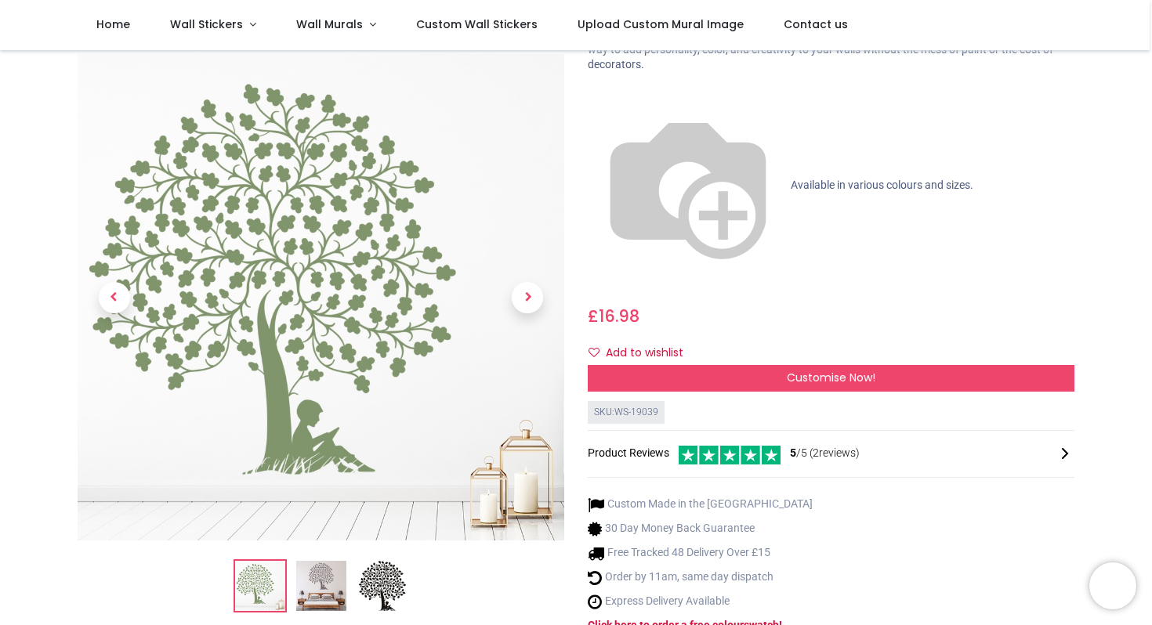
scroll to position [116, 0]
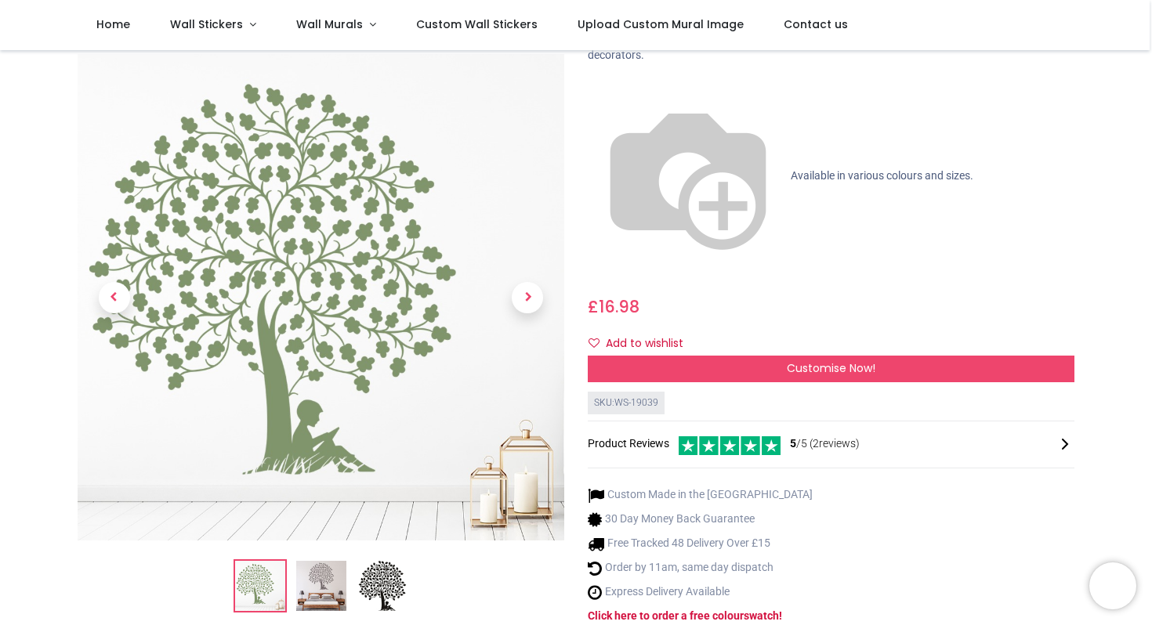
click at [313, 561] on img at bounding box center [321, 586] width 50 height 50
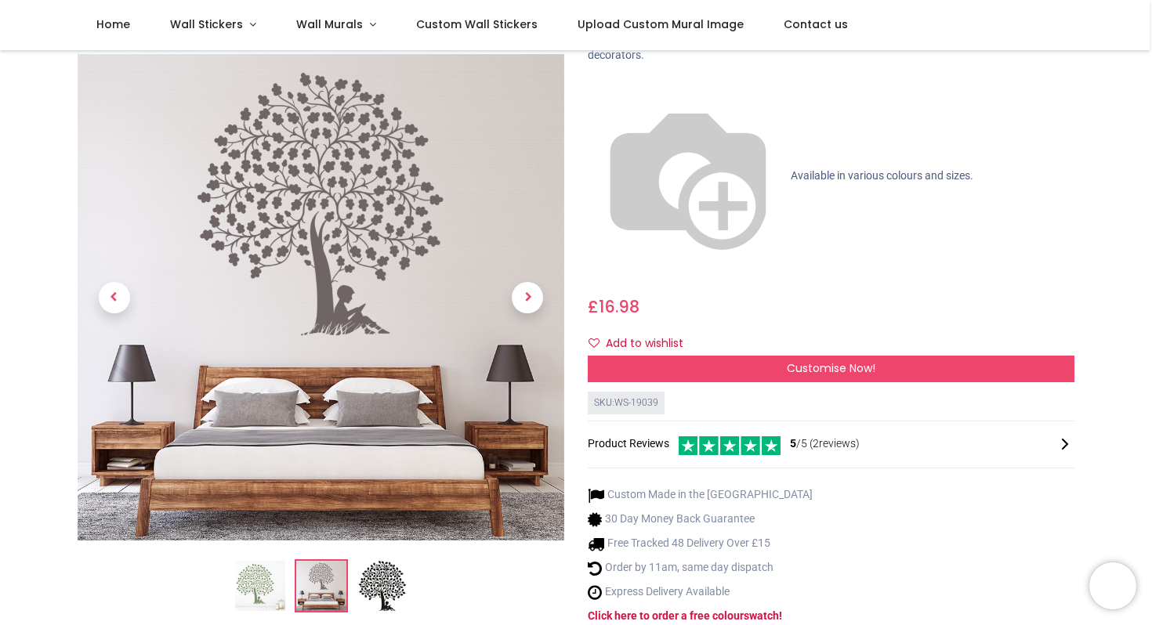
click at [409, 559] on ol at bounding box center [321, 585] width 486 height 53
click at [269, 561] on img at bounding box center [260, 586] width 50 height 50
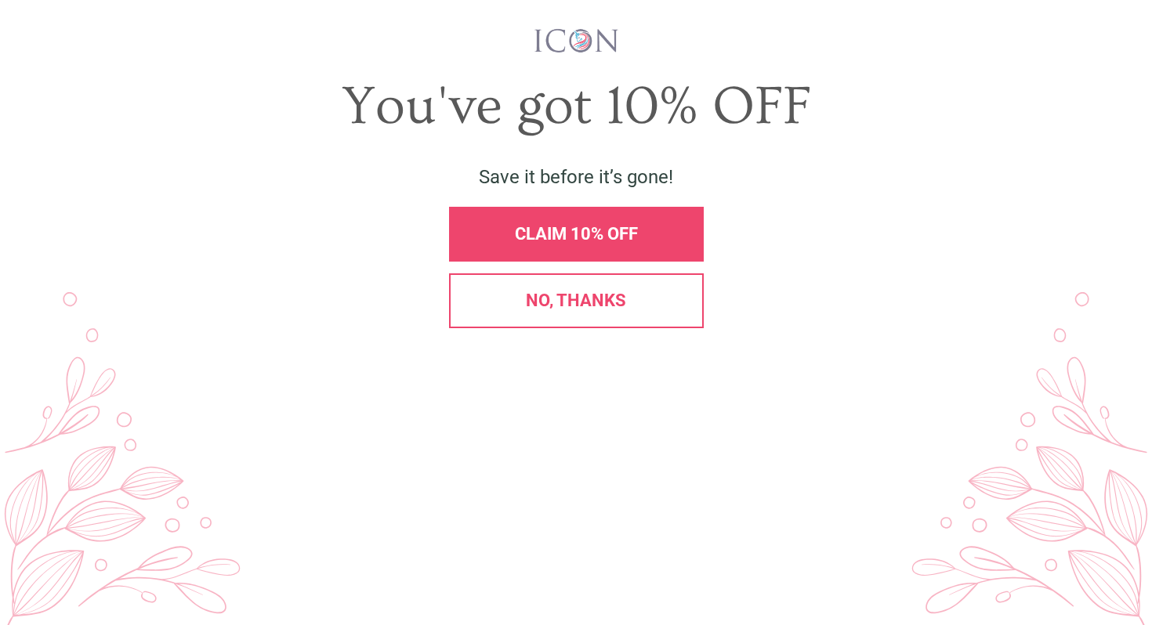
scroll to position [0, 0]
click at [1121, 49] on span "X" at bounding box center [1124, 40] width 16 height 24
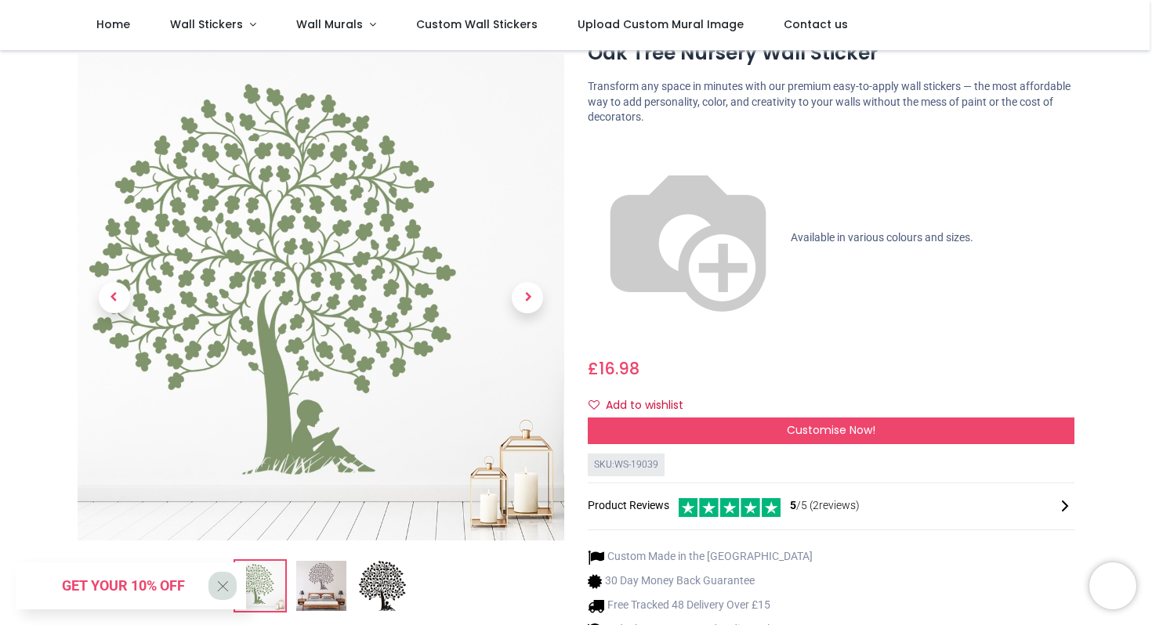
scroll to position [102, 0]
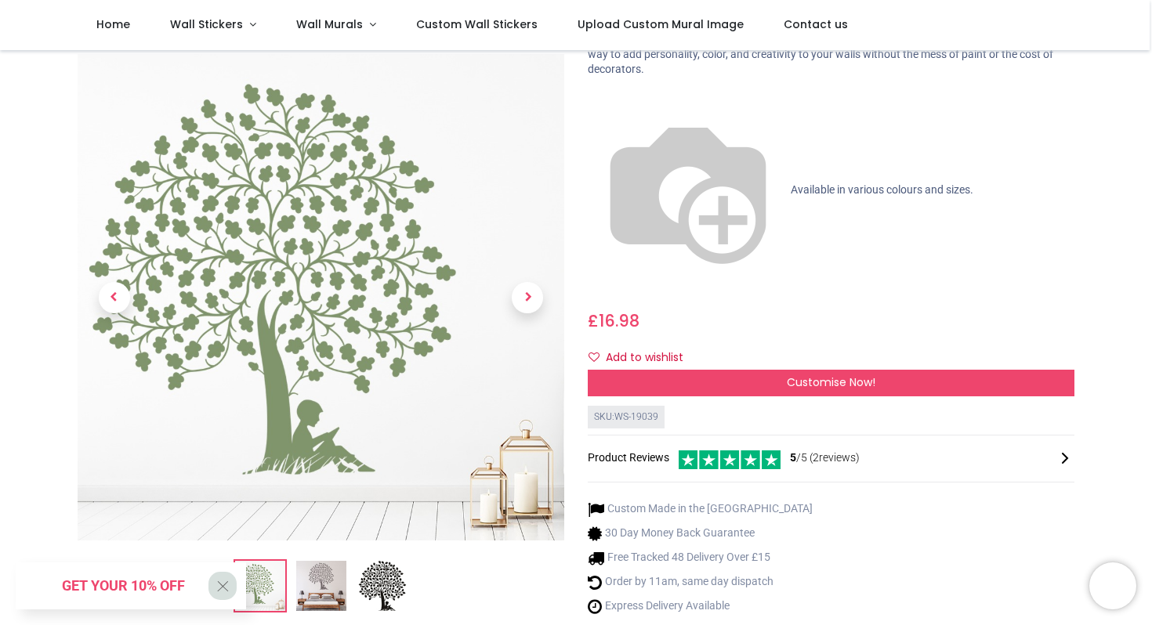
click at [327, 561] on img at bounding box center [321, 586] width 50 height 50
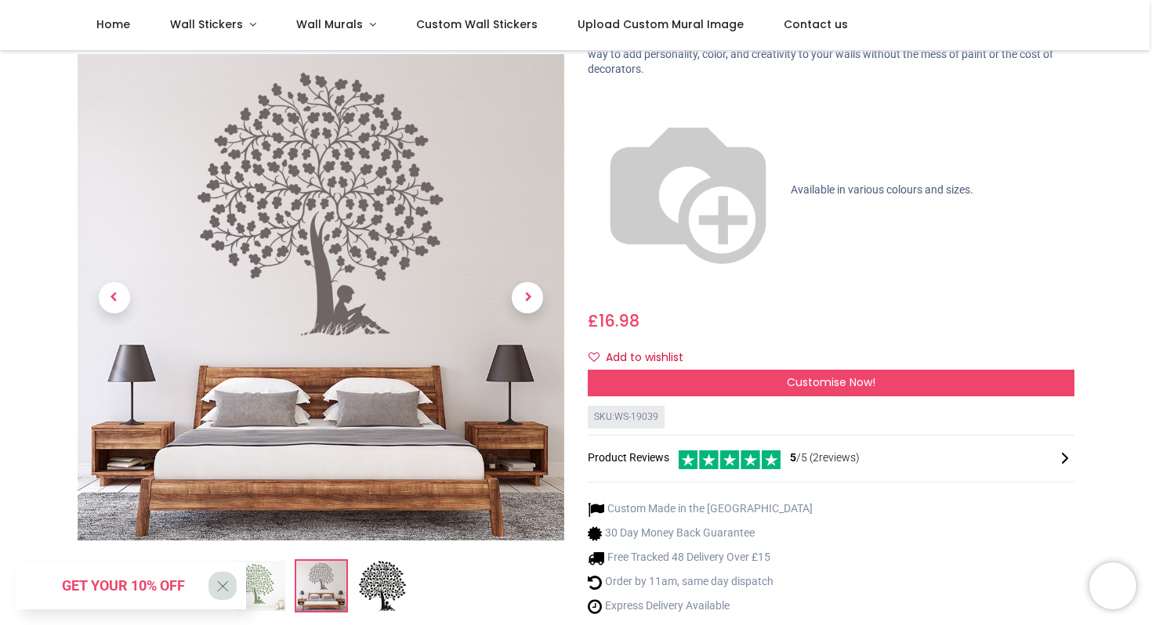
click at [378, 561] on img at bounding box center [382, 586] width 50 height 50
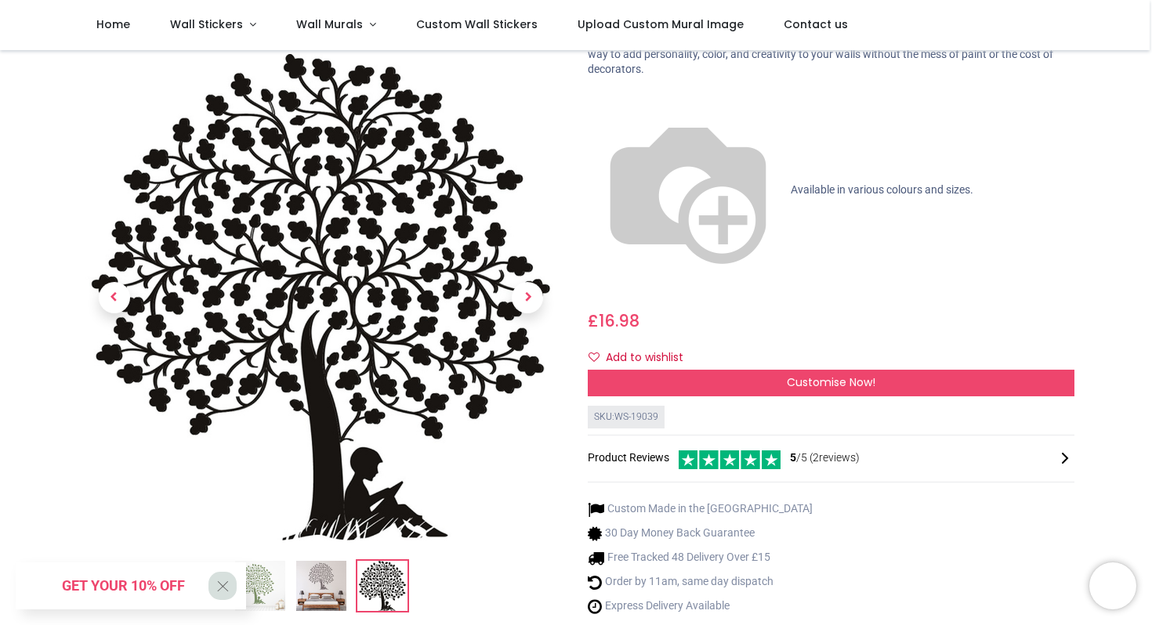
click at [267, 561] on img at bounding box center [260, 586] width 50 height 50
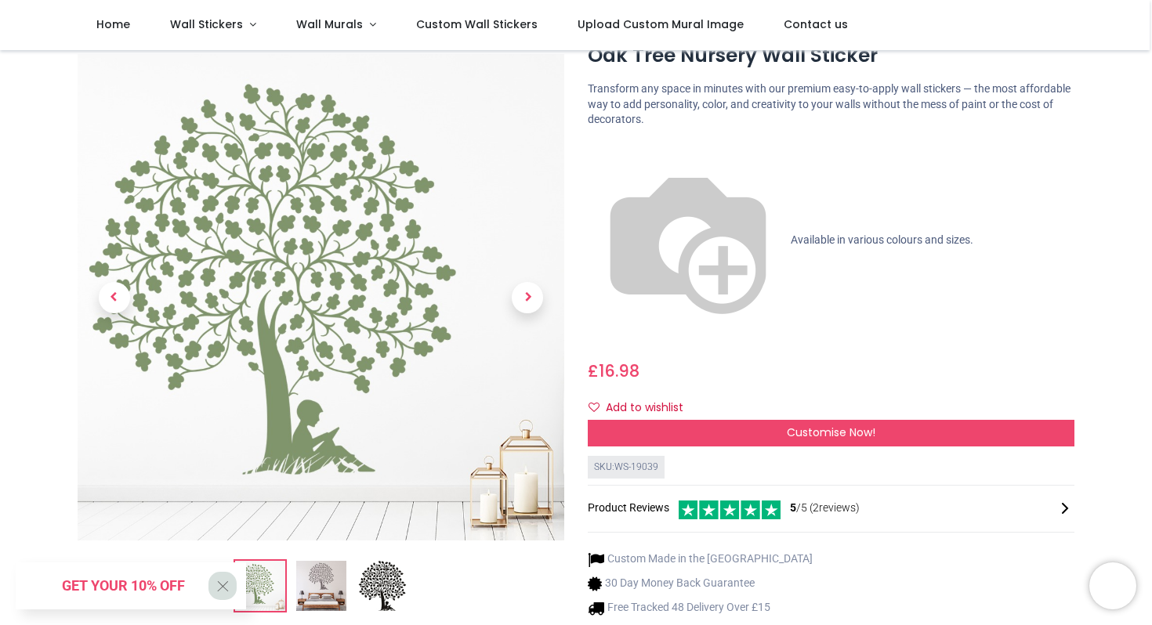
scroll to position [45, 0]
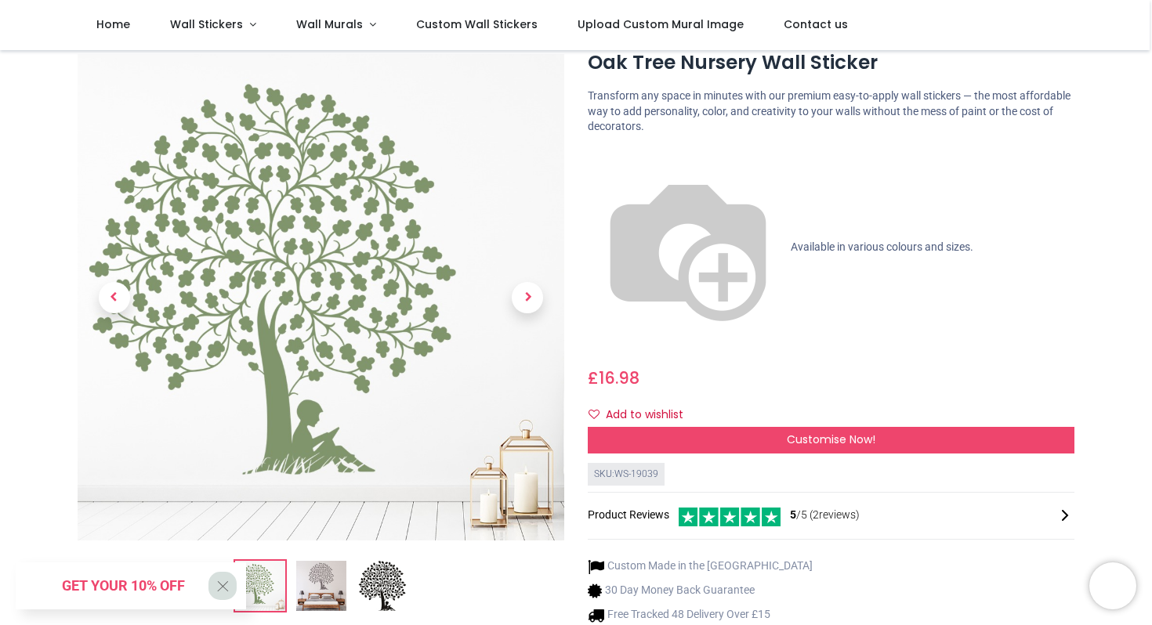
click at [333, 561] on img at bounding box center [321, 586] width 50 height 50
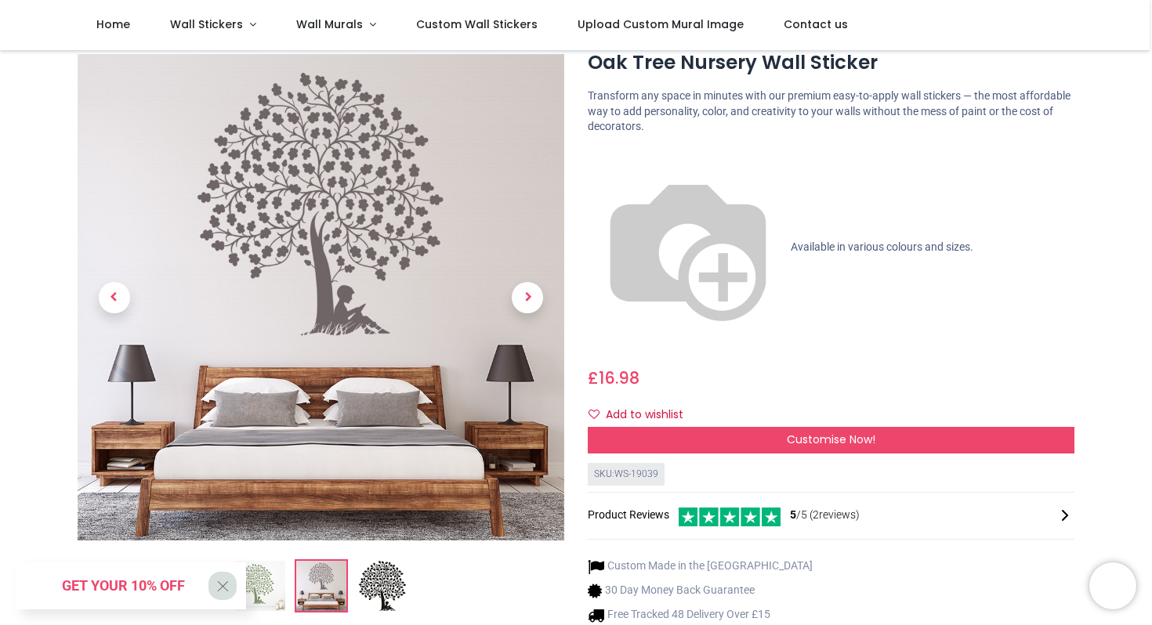
click at [374, 561] on img at bounding box center [382, 586] width 50 height 50
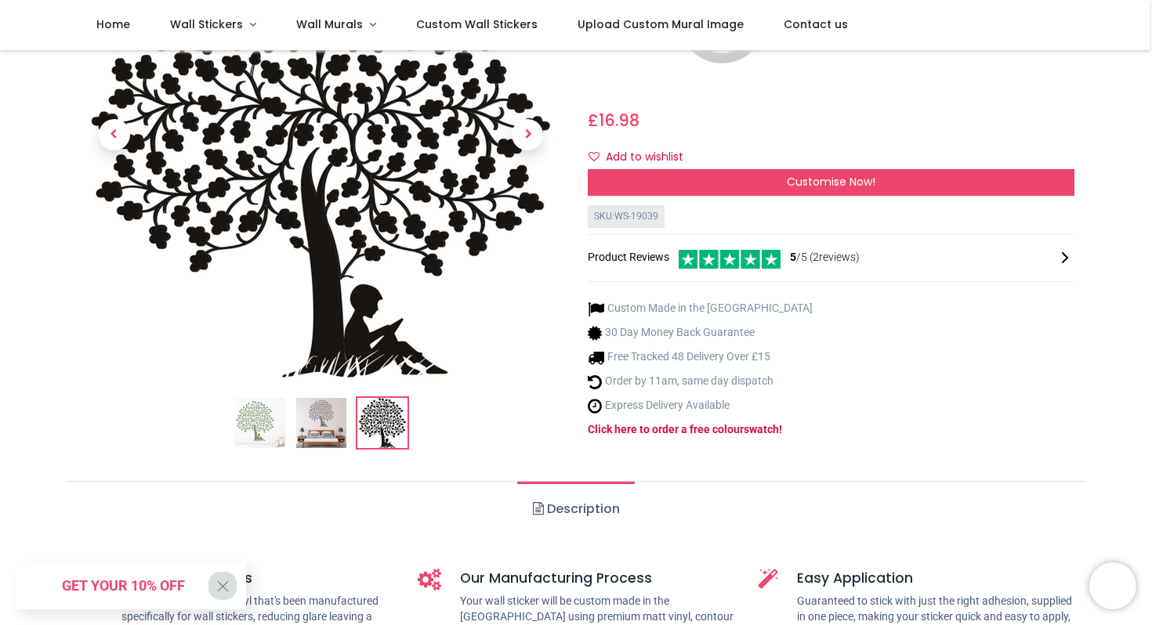
scroll to position [307, 0]
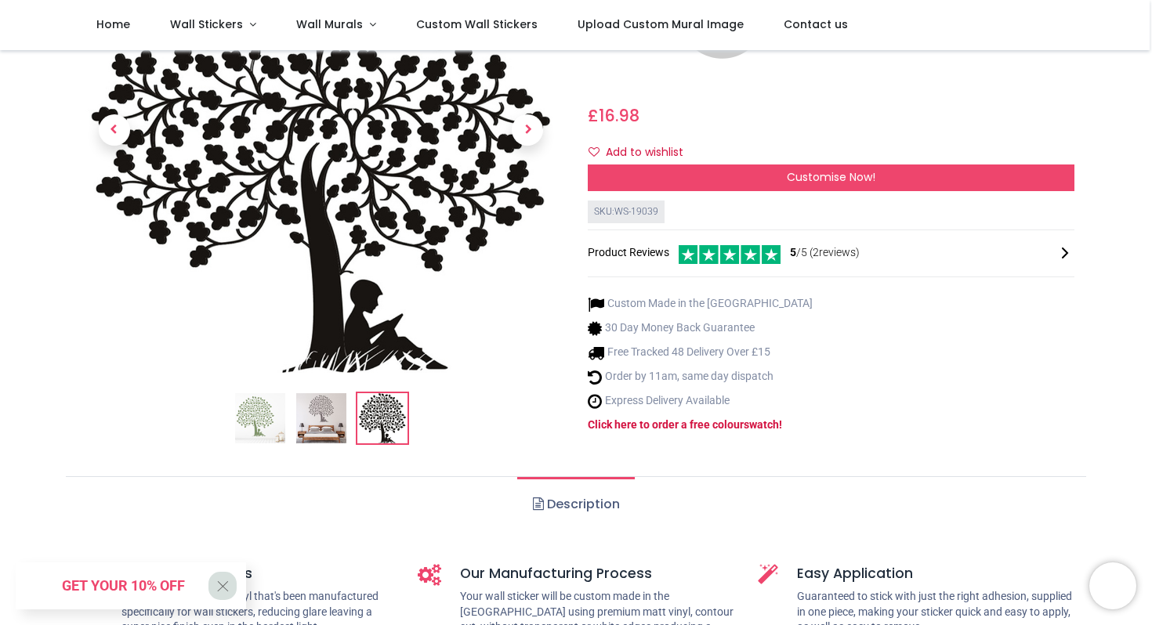
click at [588, 477] on link "Description" at bounding box center [575, 504] width 117 height 55
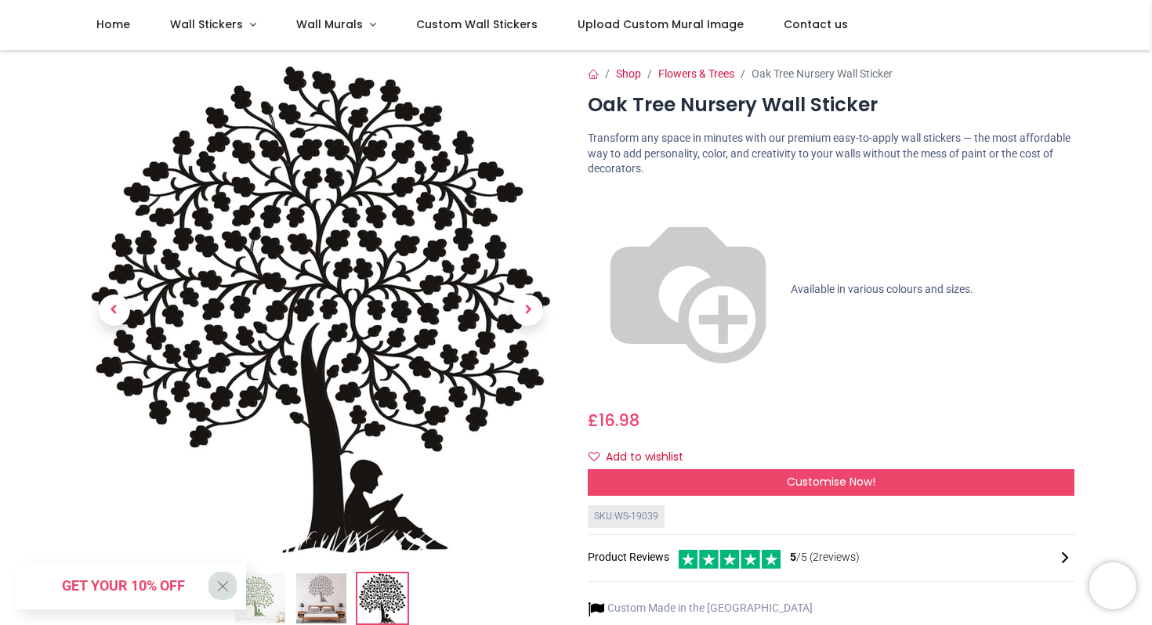
scroll to position [0, 0]
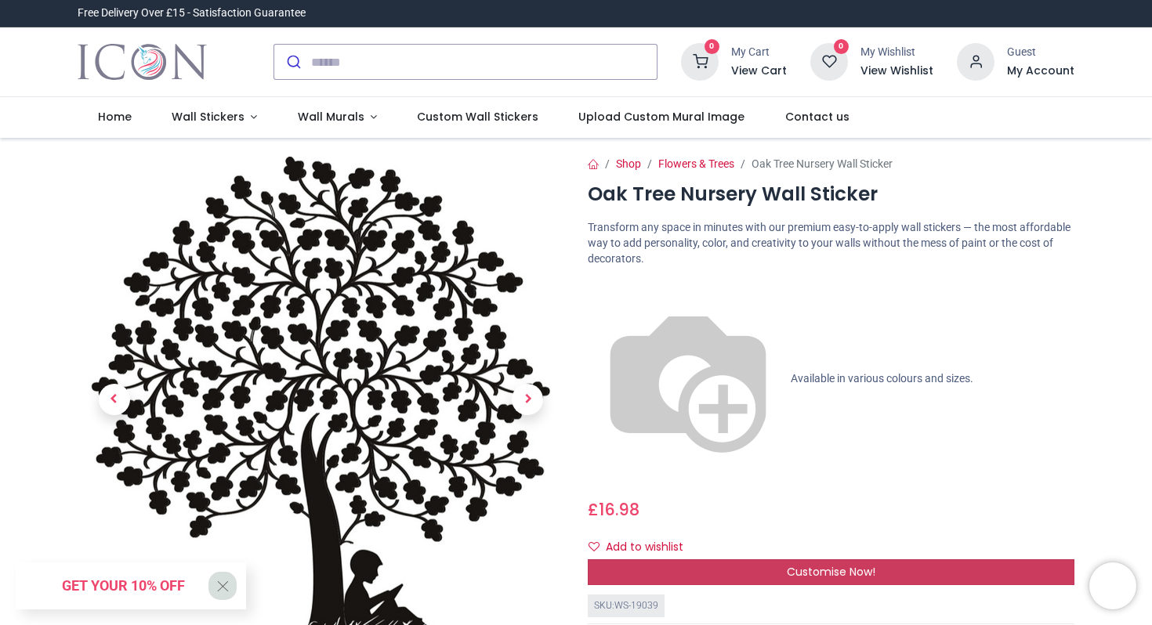
click at [653, 559] on div "Customise Now!" at bounding box center [831, 572] width 486 height 27
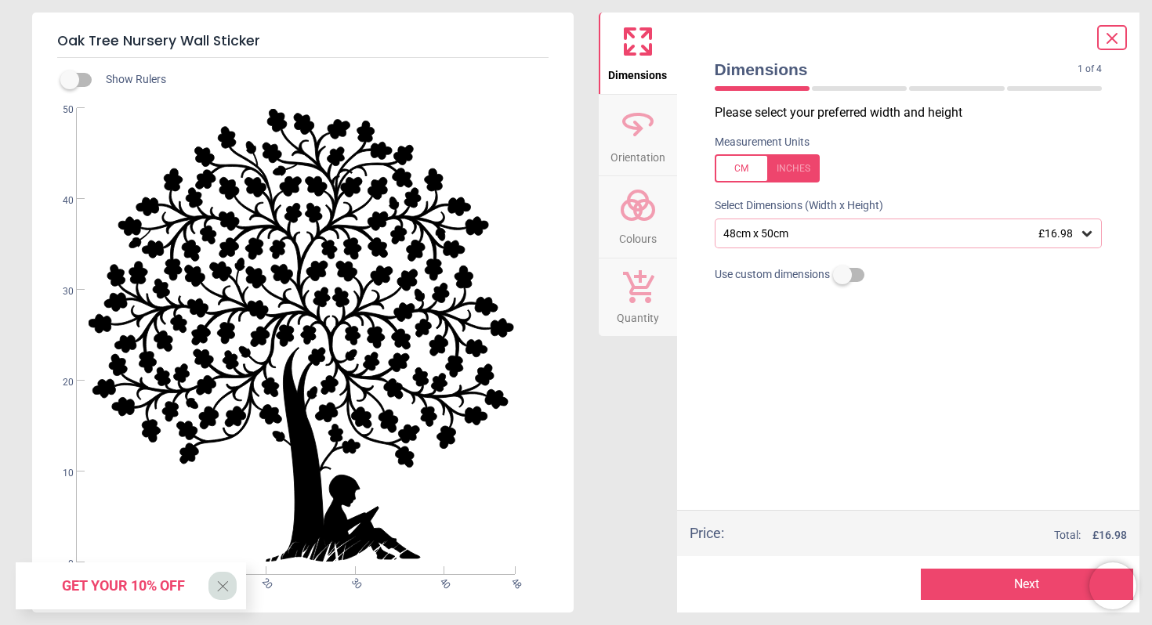
click at [865, 227] on div "48cm x 50cm £16.98" at bounding box center [900, 233] width 358 height 13
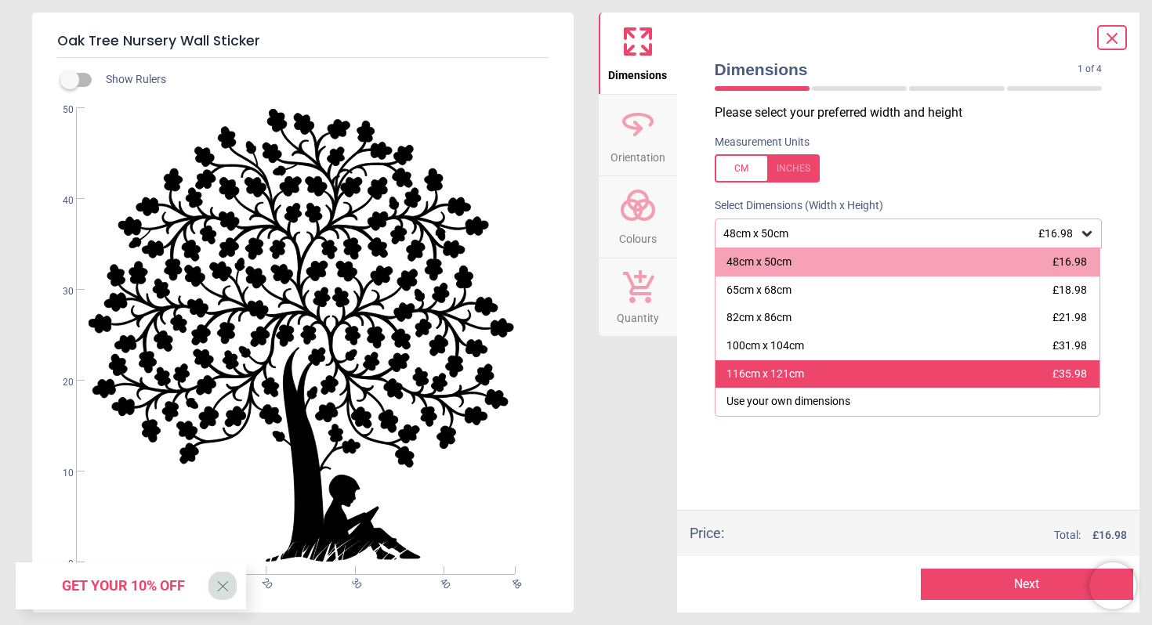
click at [890, 374] on div "116cm x 121cm £35.98" at bounding box center [907, 374] width 385 height 28
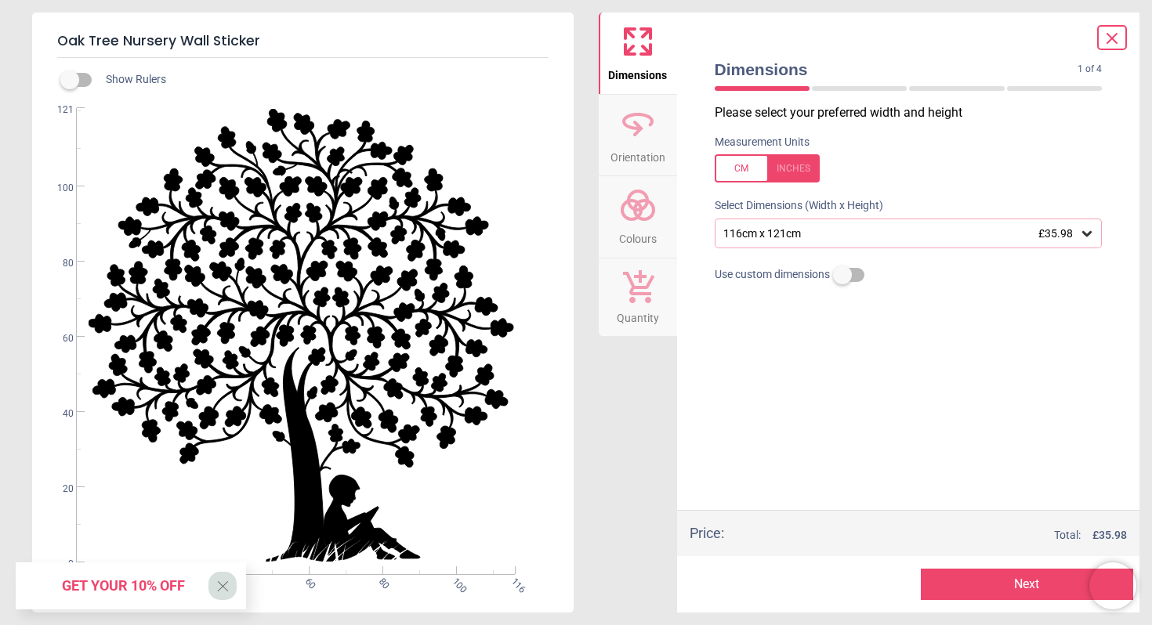
click at [871, 227] on div "116cm x 121cm £35.98" at bounding box center [900, 233] width 358 height 13
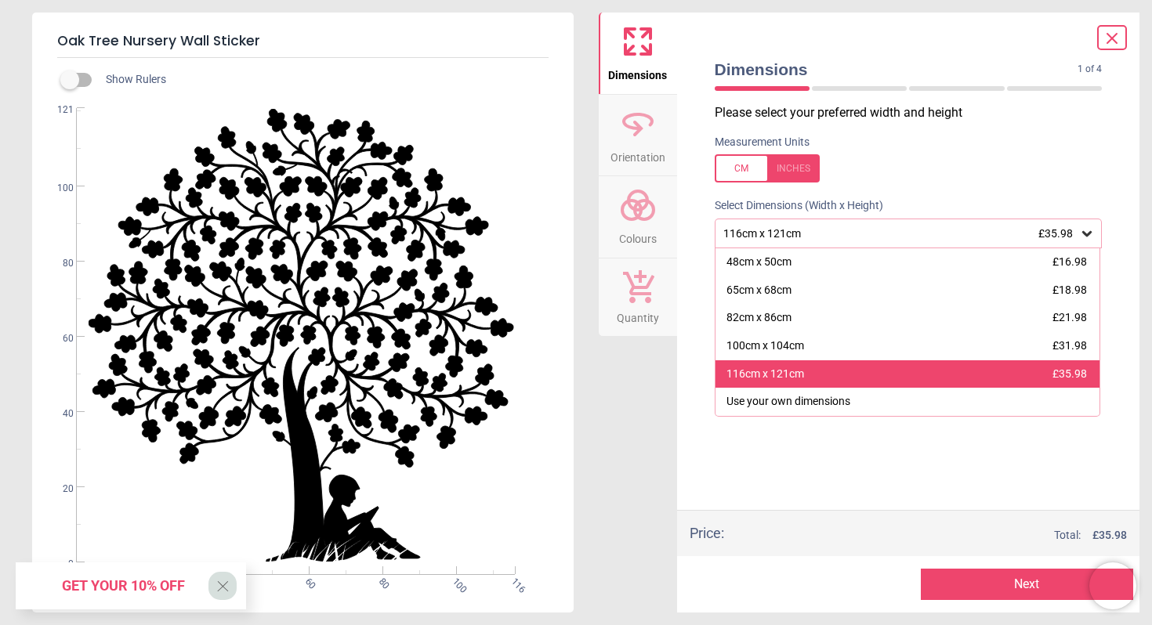
click at [891, 385] on div "116cm x 121cm £35.98" at bounding box center [907, 374] width 385 height 28
